Goal: Understand process/instructions: Learn how to perform a task or action

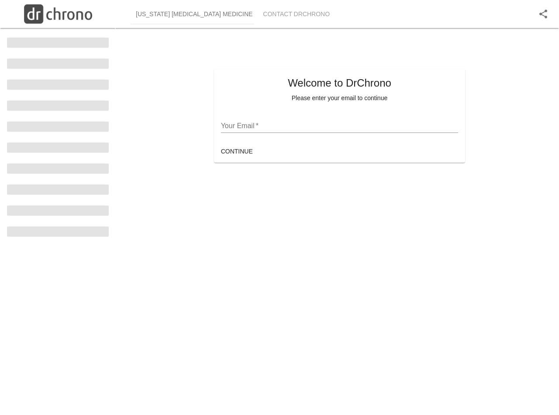
click at [280, 82] on h5 "Welcome to DrChrono" at bounding box center [340, 83] width 238 height 14
click at [192, 14] on span "[US_STATE] [MEDICAL_DATA] Medicine" at bounding box center [194, 14] width 117 height 11
click at [293, 14] on span "Contact DrChrono" at bounding box center [296, 14] width 67 height 11
click at [544, 14] on icon "account of current user" at bounding box center [543, 14] width 10 height 10
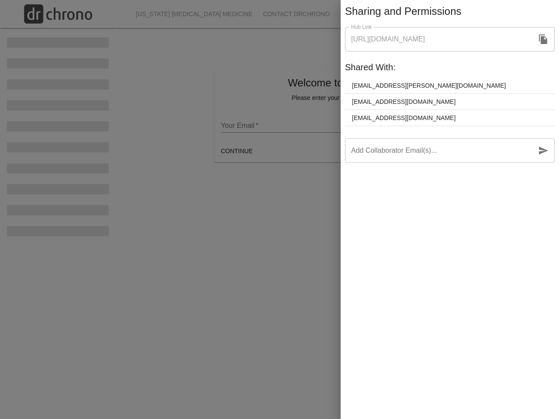
click at [340, 126] on div at bounding box center [279, 209] width 559 height 419
